Goal: Task Accomplishment & Management: Understand process/instructions

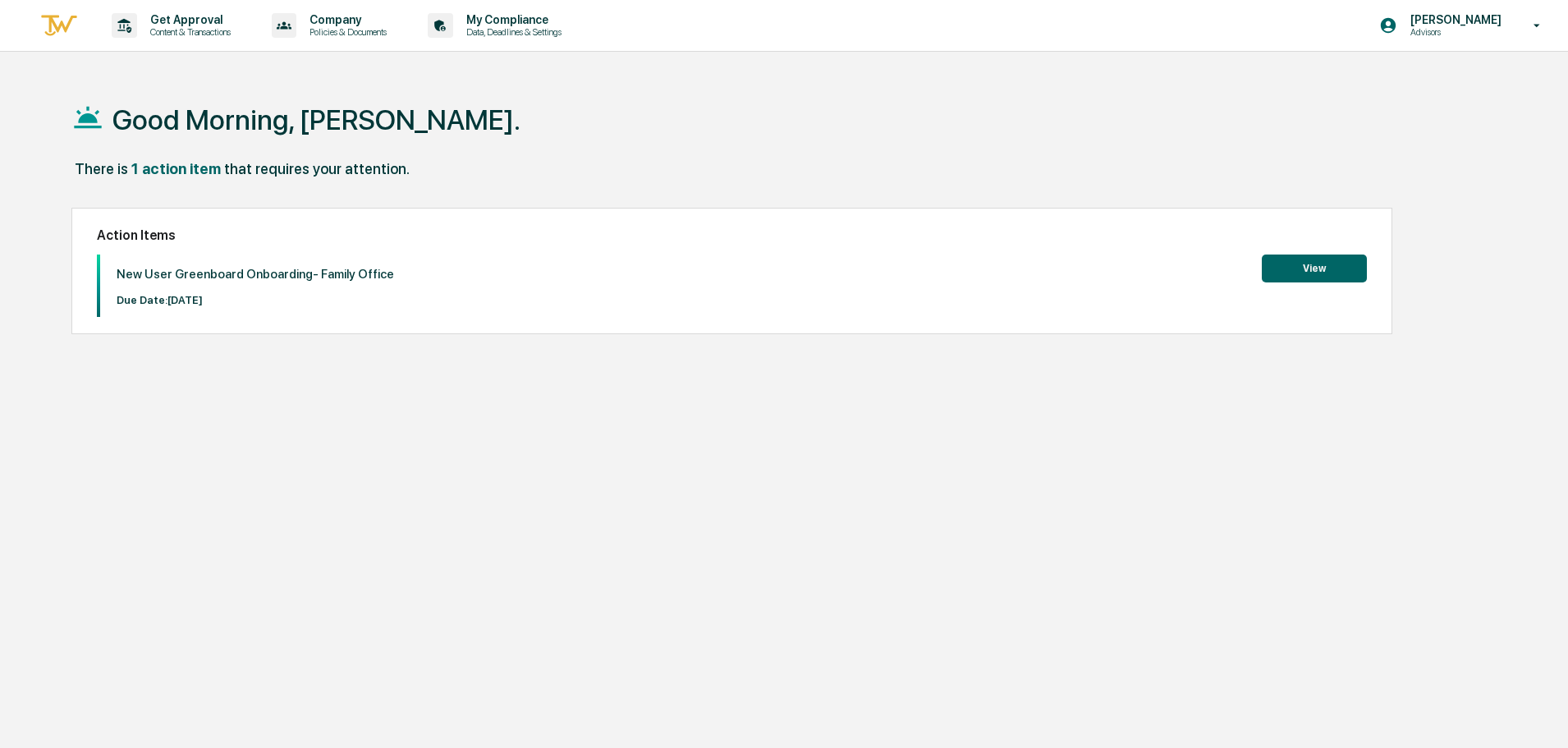
click at [1361, 276] on button "View" at bounding box center [1314, 269] width 105 height 28
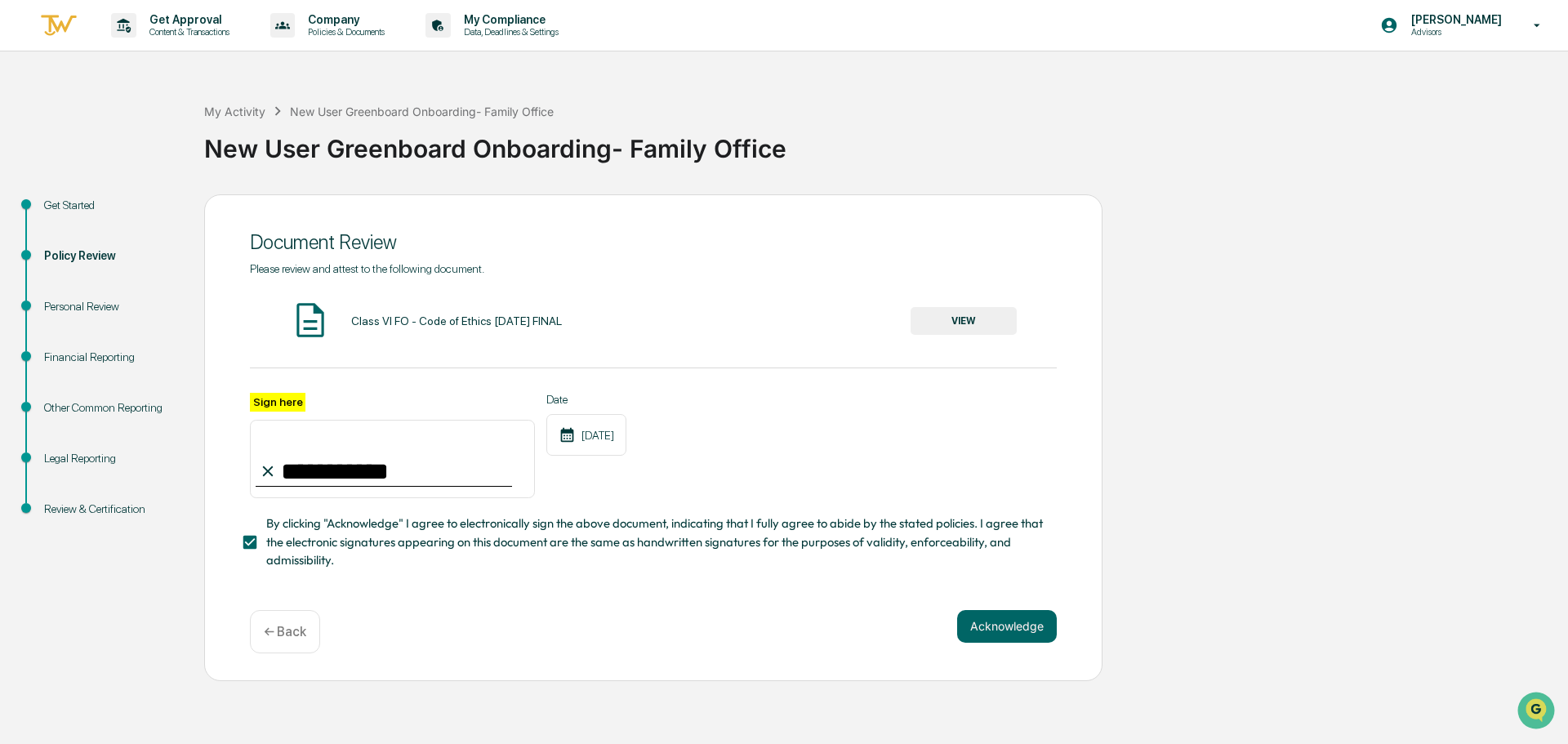
click at [1013, 650] on div "Acknowledge ← Back" at bounding box center [653, 632] width 807 height 44
click at [1006, 615] on button "Acknowledge" at bounding box center [1007, 627] width 99 height 33
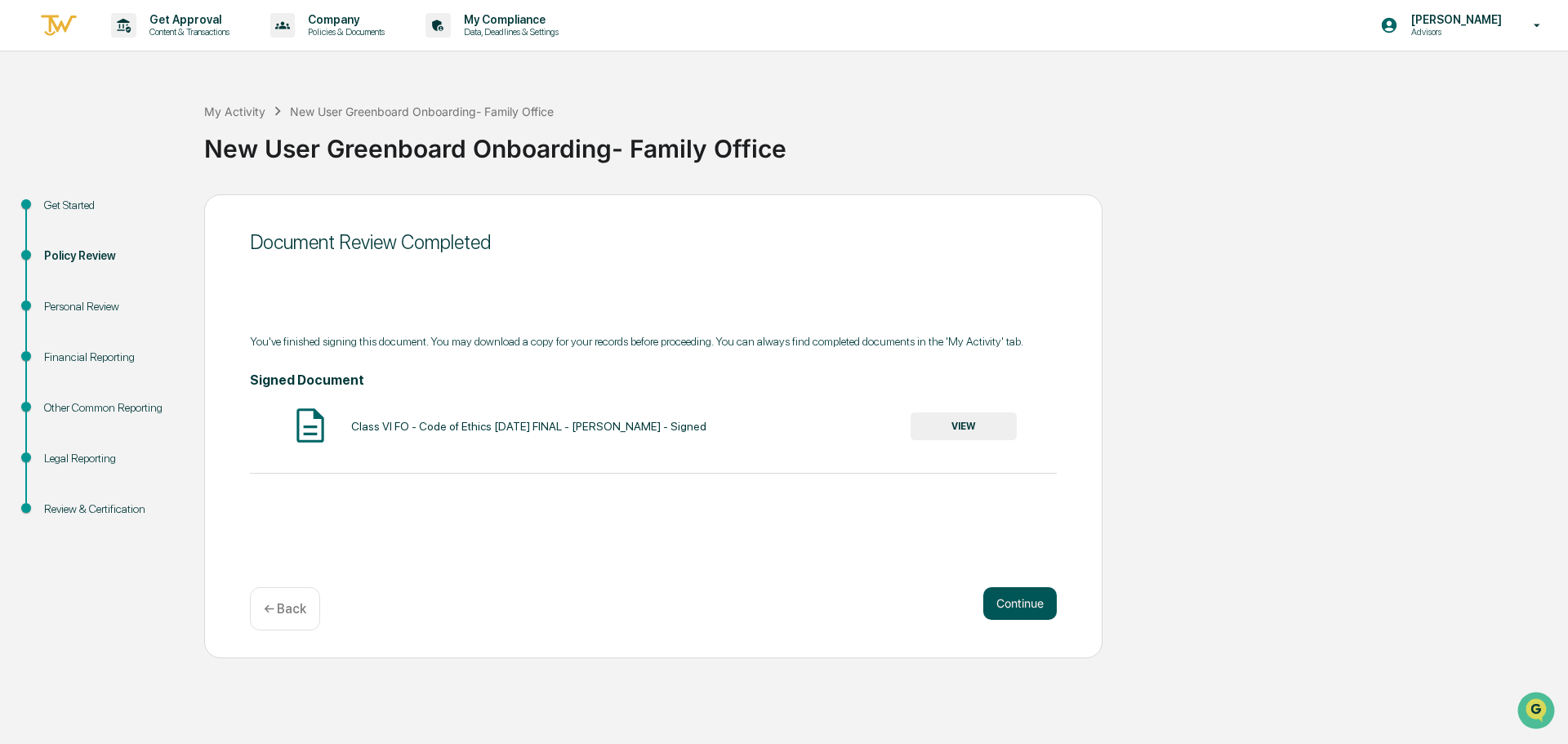
click at [1006, 614] on button "Continue" at bounding box center [1020, 604] width 73 height 33
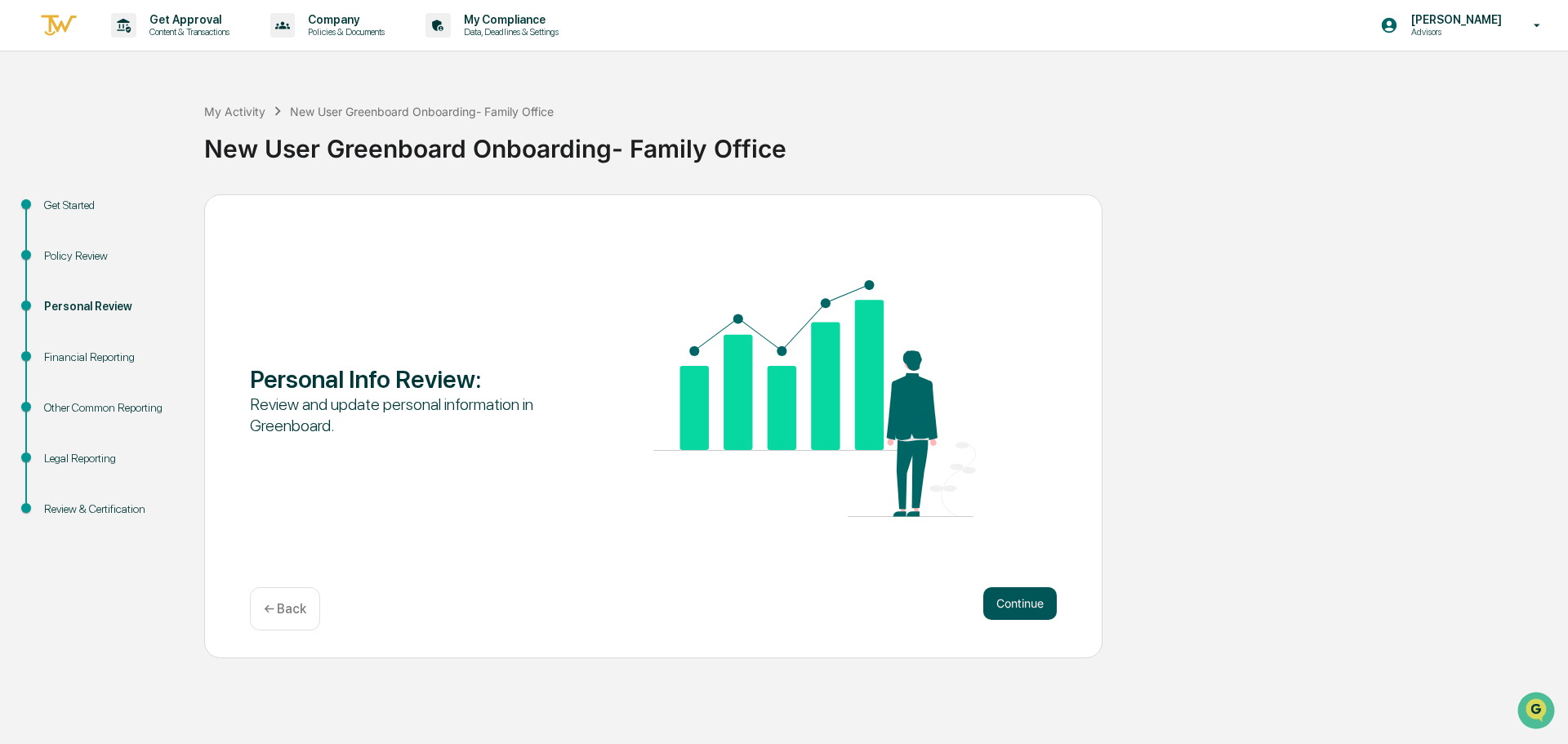
click at [1005, 612] on button "Continue" at bounding box center [1020, 604] width 73 height 33
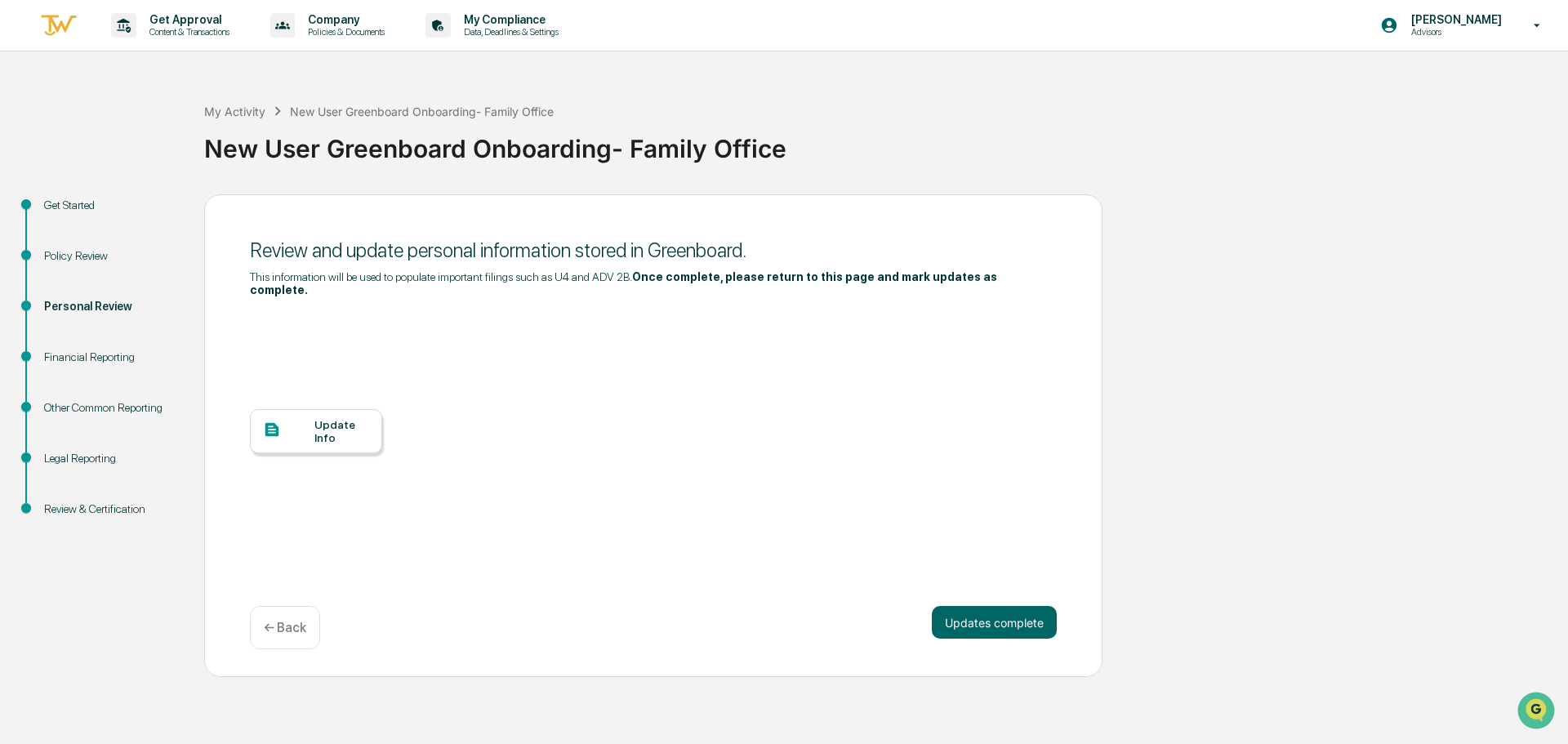
click at [306, 393] on div "Update Info" at bounding box center [653, 444] width 807 height 294
click at [311, 420] on div at bounding box center [288, 430] width 51 height 20
